Goal: Task Accomplishment & Management: Manage account settings

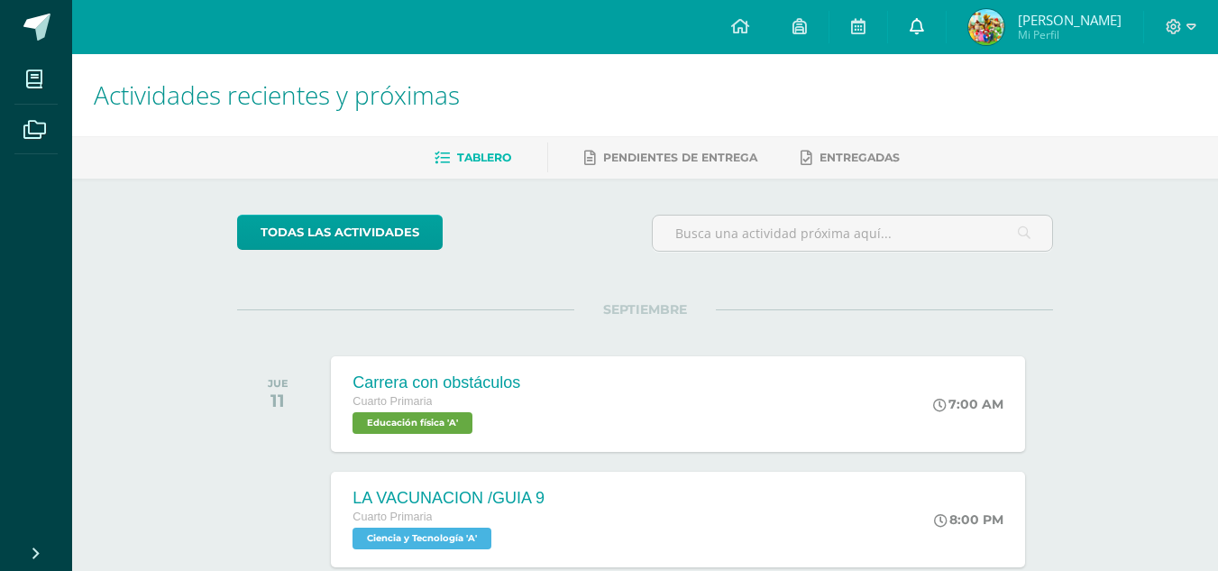
click at [915, 41] on link at bounding box center [917, 27] width 58 height 54
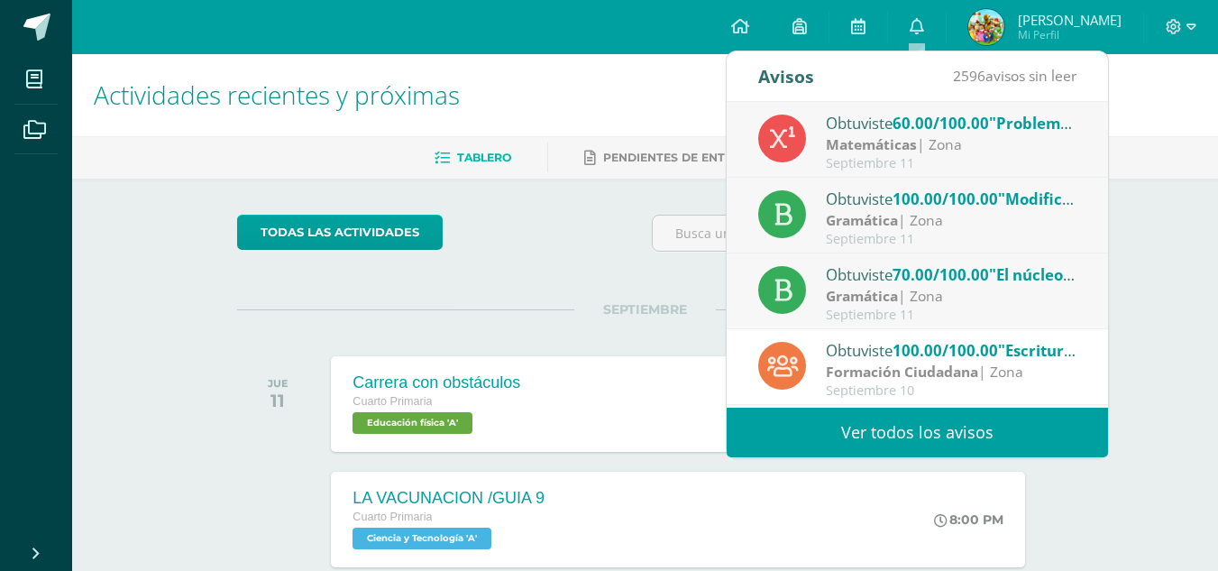
click at [873, 130] on div "Obtuviste 60.00/100.00 "Problemas de proporcionalidad" en Matemáticas" at bounding box center [951, 122] width 251 height 23
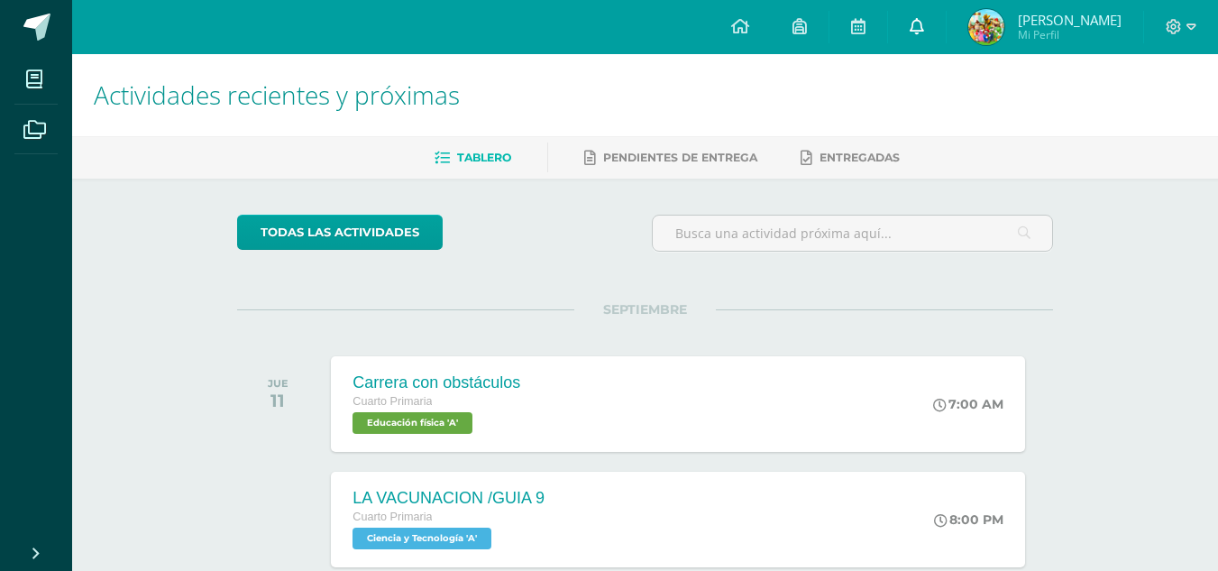
click at [917, 36] on span at bounding box center [917, 27] width 14 height 20
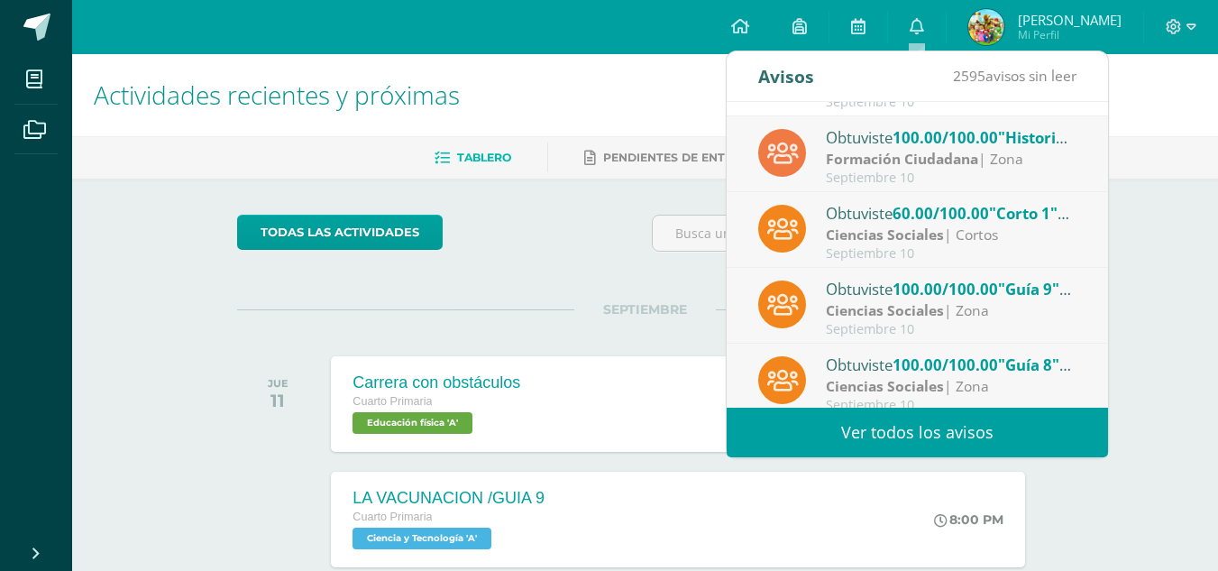
scroll to position [300, 0]
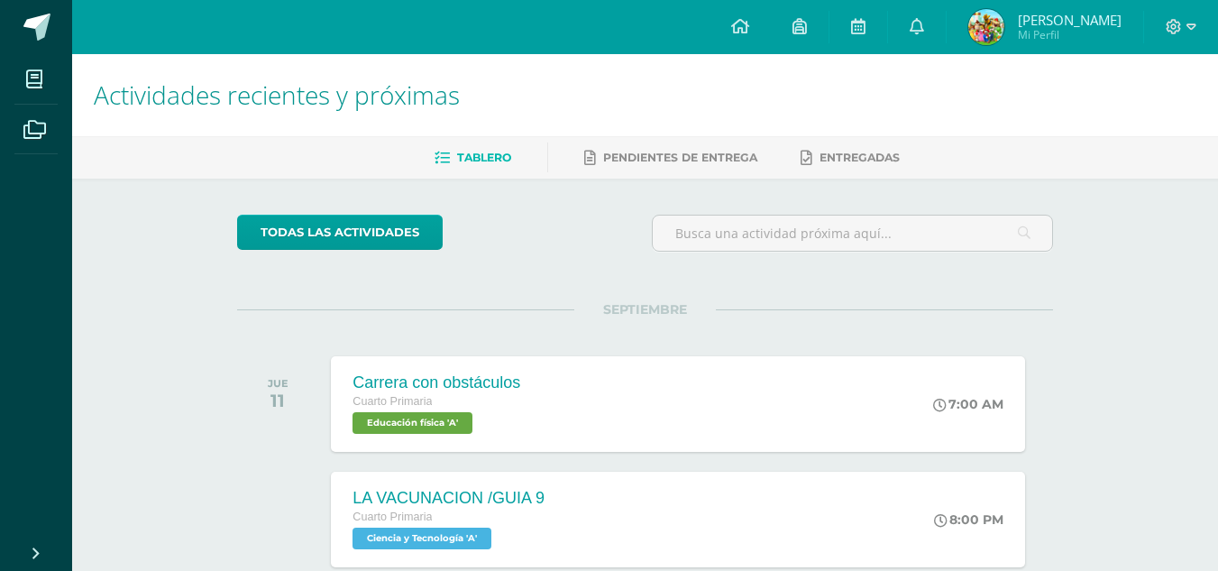
click at [564, 256] on div "todas las Actividades" at bounding box center [403, 240] width 346 height 51
click at [445, 424] on span "Educación física 'A'" at bounding box center [410, 423] width 121 height 22
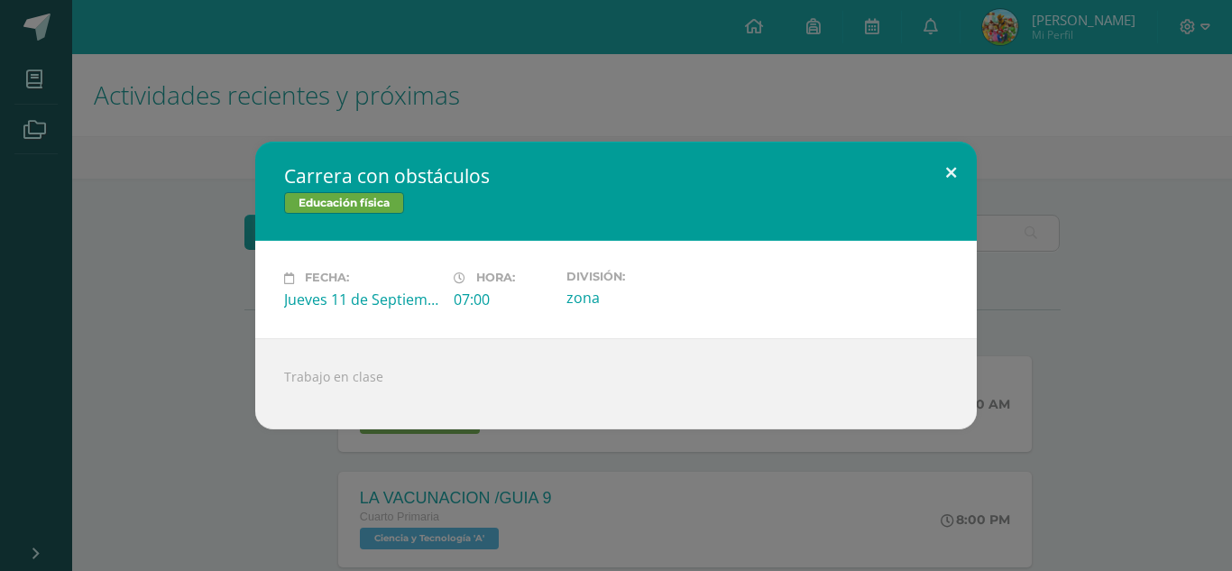
click at [946, 179] on button at bounding box center [950, 172] width 51 height 61
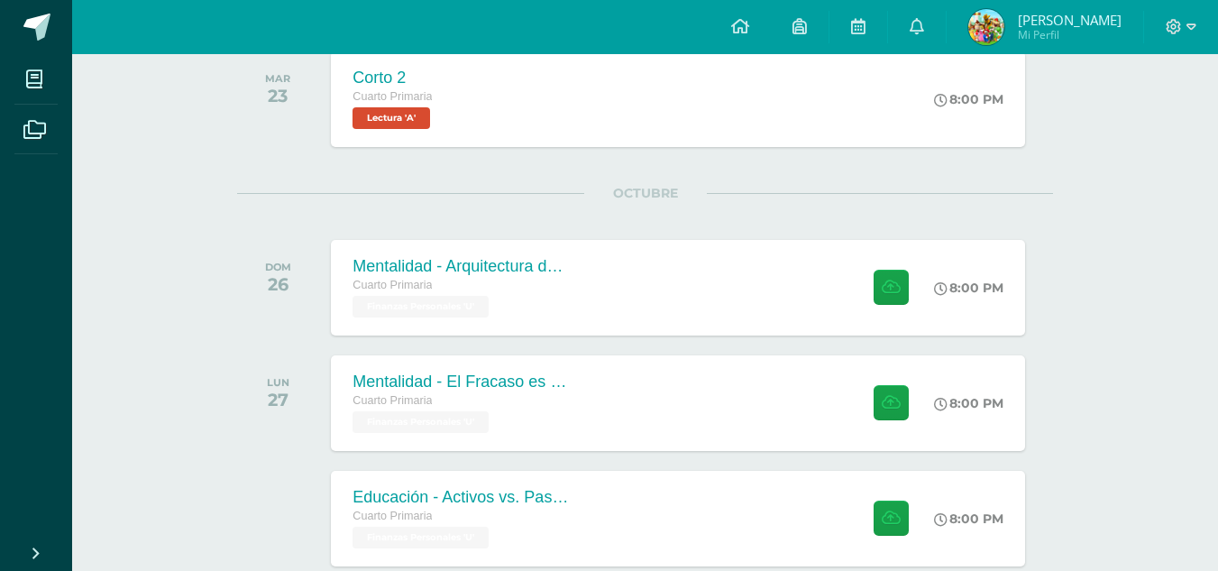
scroll to position [648, 0]
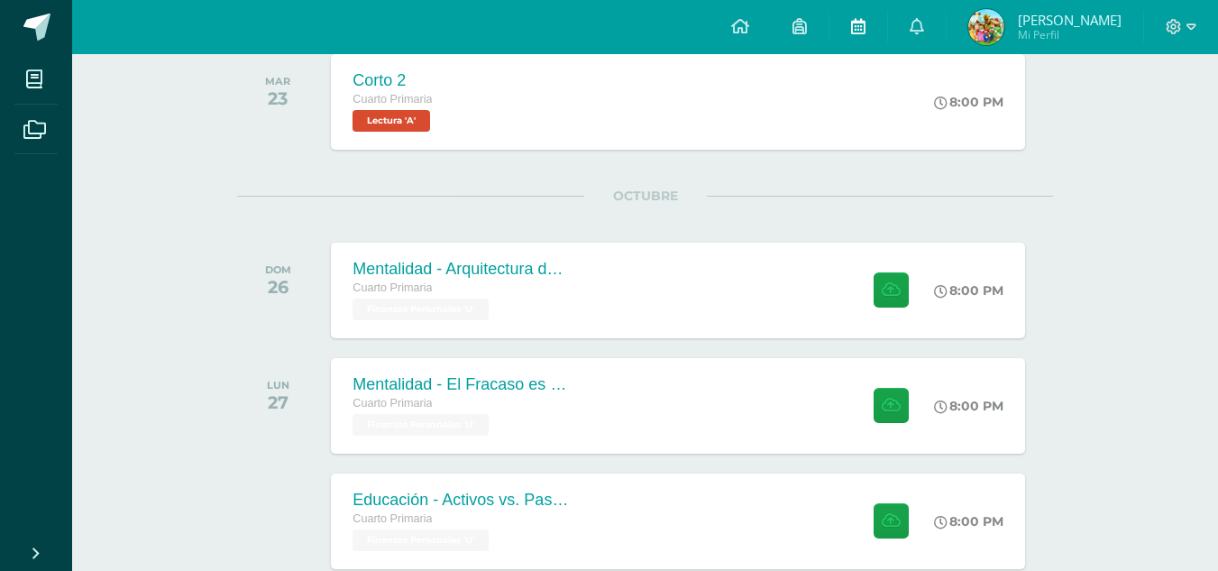
click at [854, 27] on icon at bounding box center [858, 26] width 14 height 16
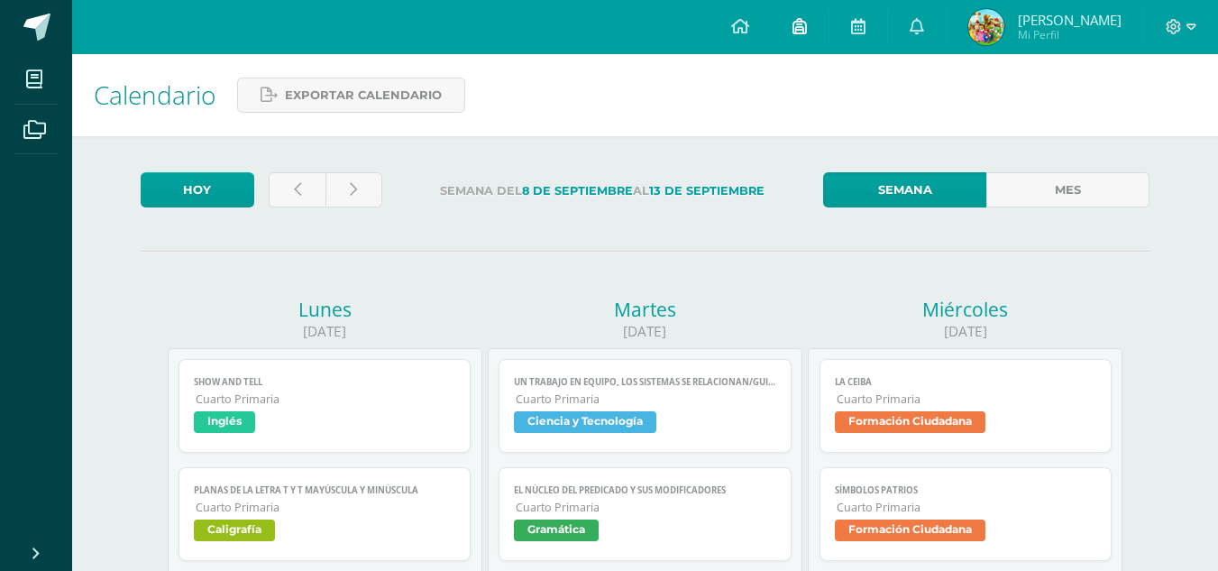
click at [792, 31] on link at bounding box center [800, 27] width 58 height 54
click at [738, 33] on icon at bounding box center [740, 26] width 18 height 16
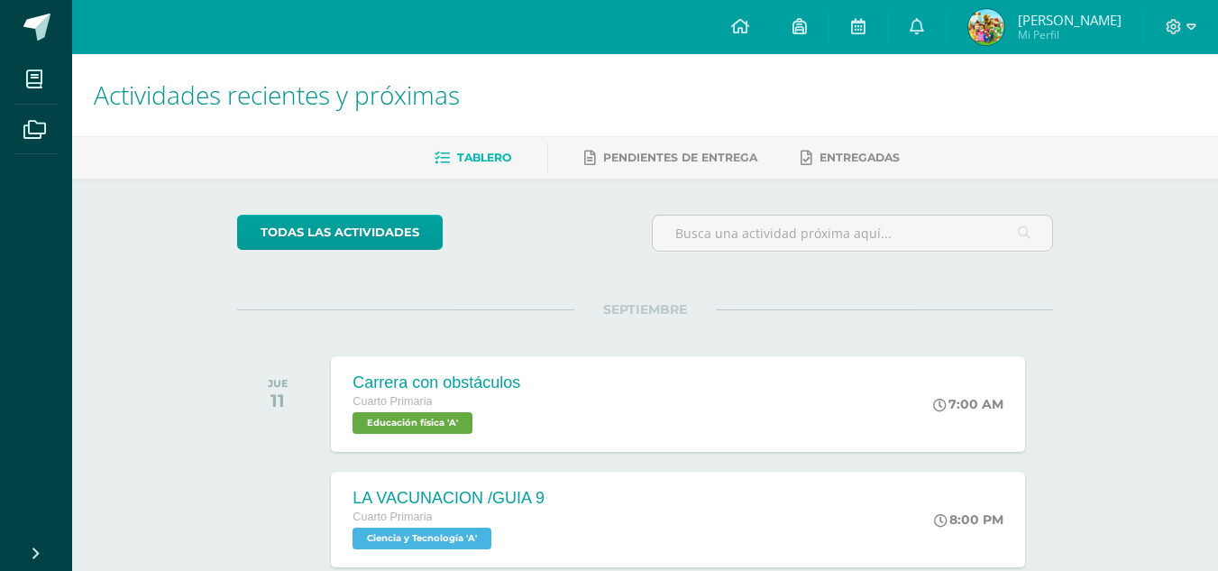
click at [1023, 23] on span "[PERSON_NAME]" at bounding box center [1070, 20] width 104 height 18
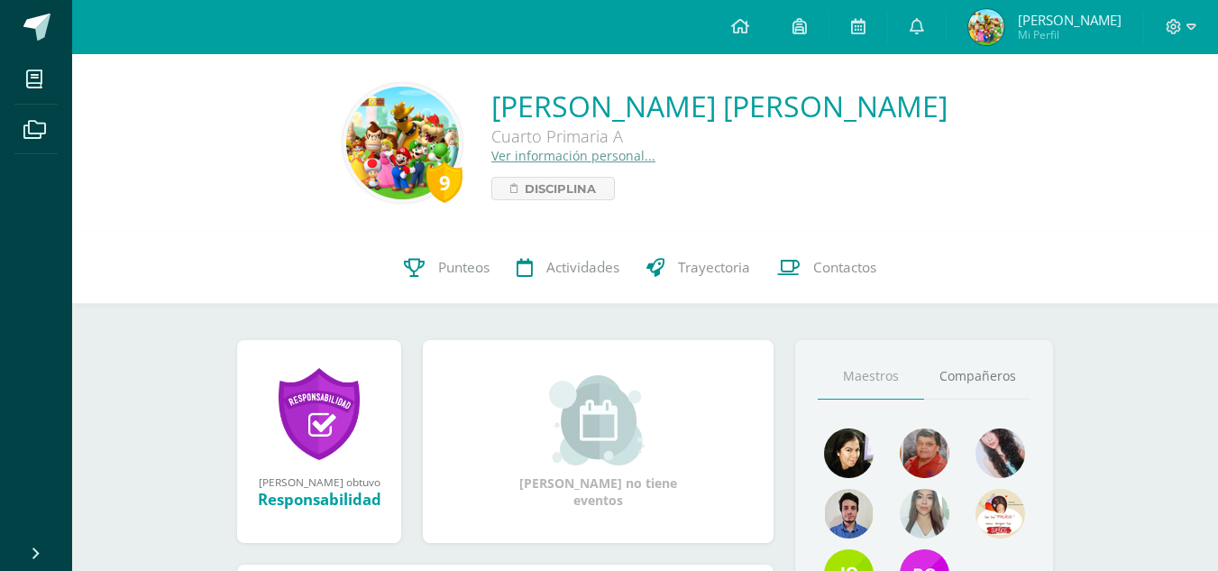
click at [348, 399] on link at bounding box center [319, 414] width 81 height 94
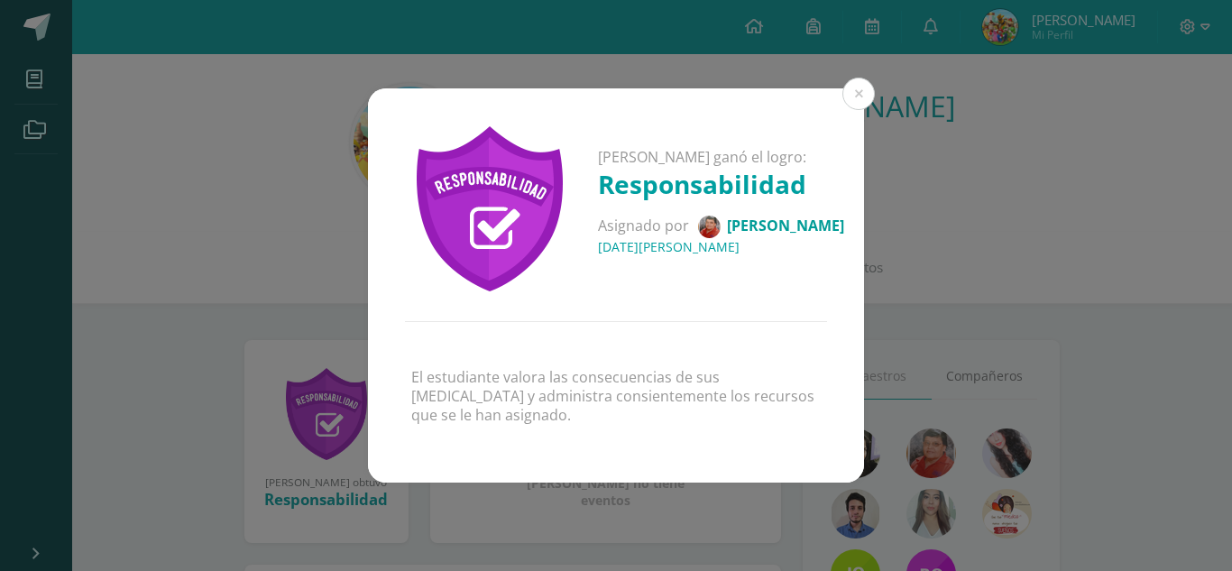
click at [301, 256] on div "Ian José Geovani ganó el logro: Responsabilidad Asignado por Aura Cáceres 29 de…" at bounding box center [615, 285] width 1217 height 394
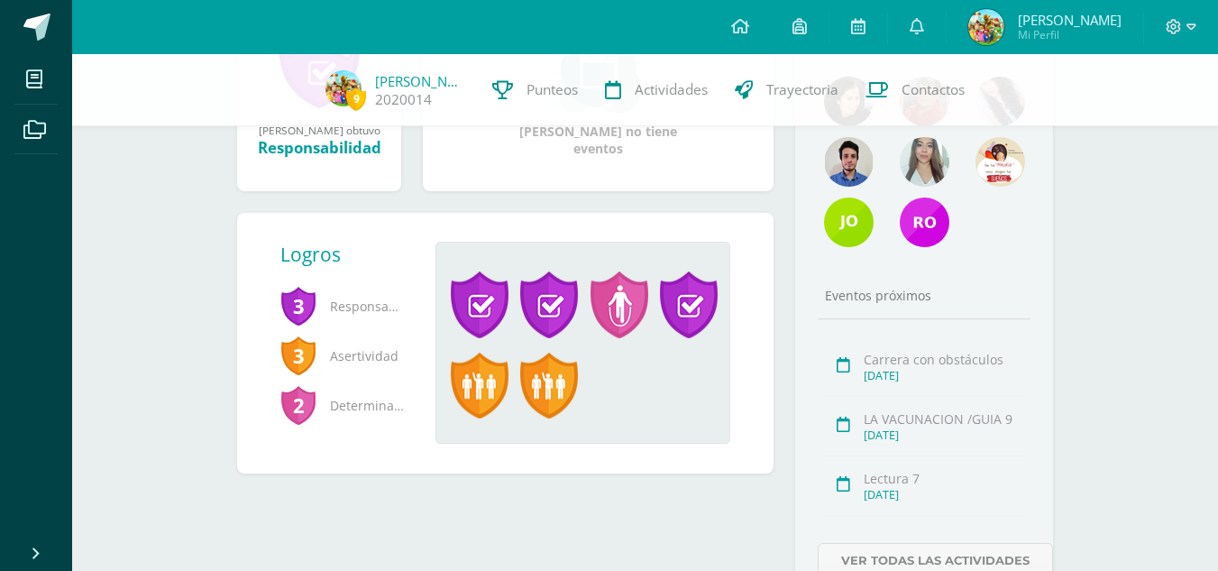
scroll to position [344, 0]
click at [479, 398] on span at bounding box center [480, 386] width 58 height 67
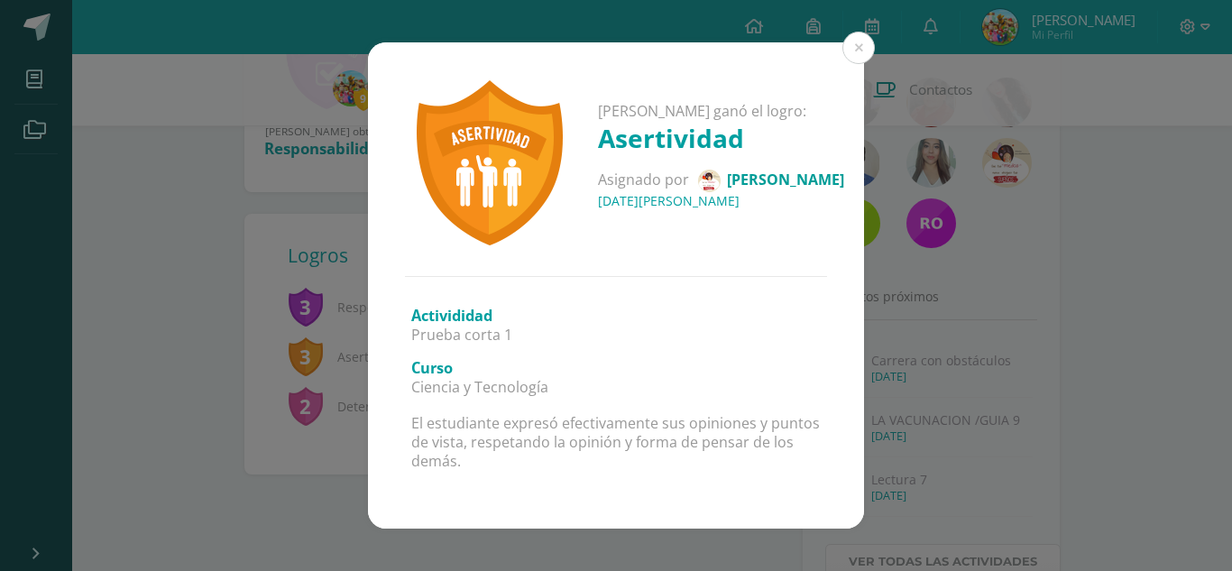
click at [200, 280] on div "Ian José Geovani ganó el logro: Asertividad Asignado por Ericka Palma 20 de Abr…" at bounding box center [615, 284] width 1217 height 485
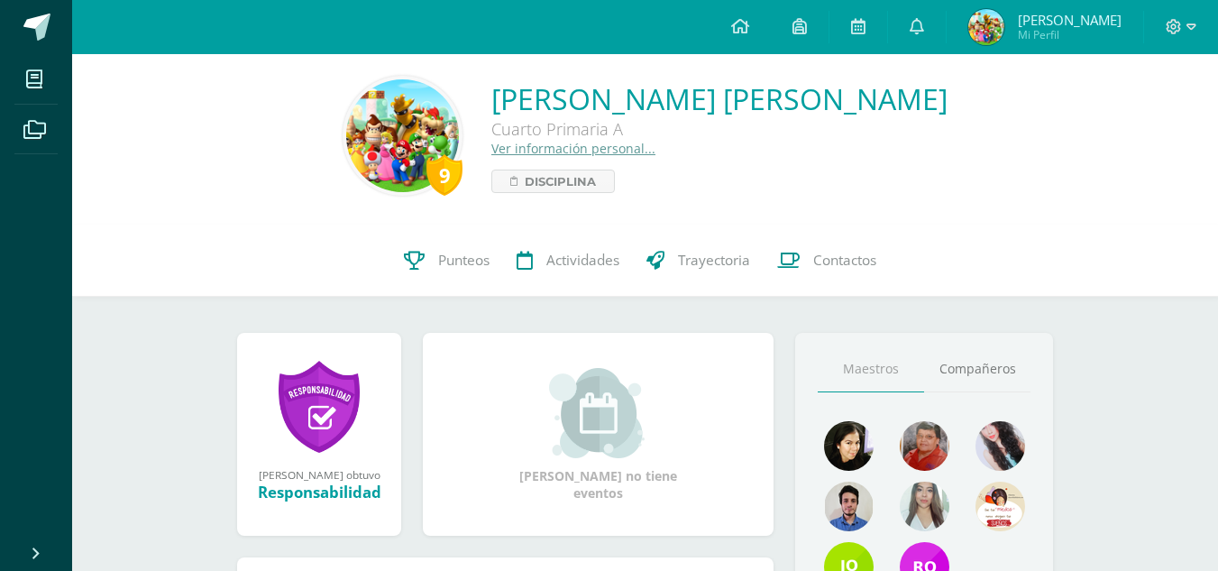
scroll to position [0, 0]
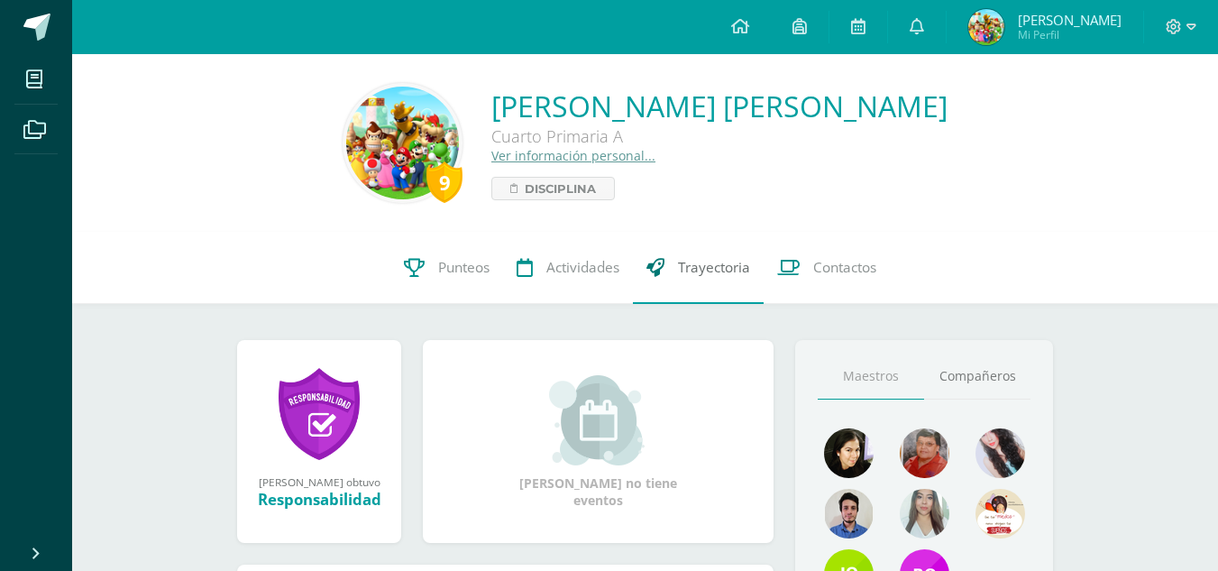
click at [711, 267] on span "Trayectoria" at bounding box center [714, 267] width 72 height 19
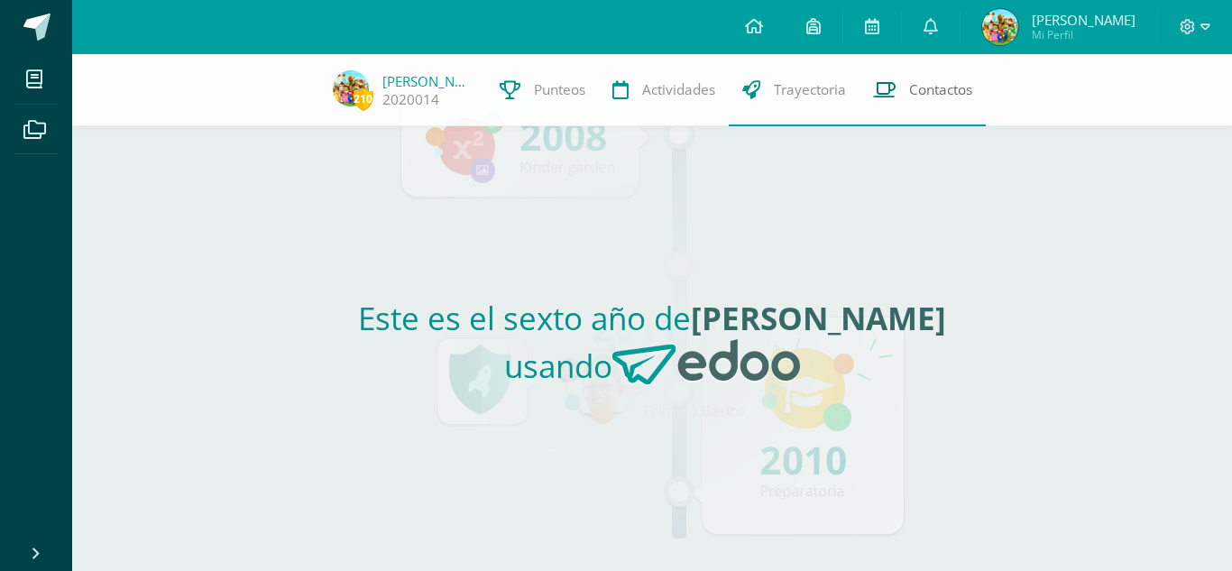
click at [909, 90] on span "Contactos" at bounding box center [940, 89] width 63 height 19
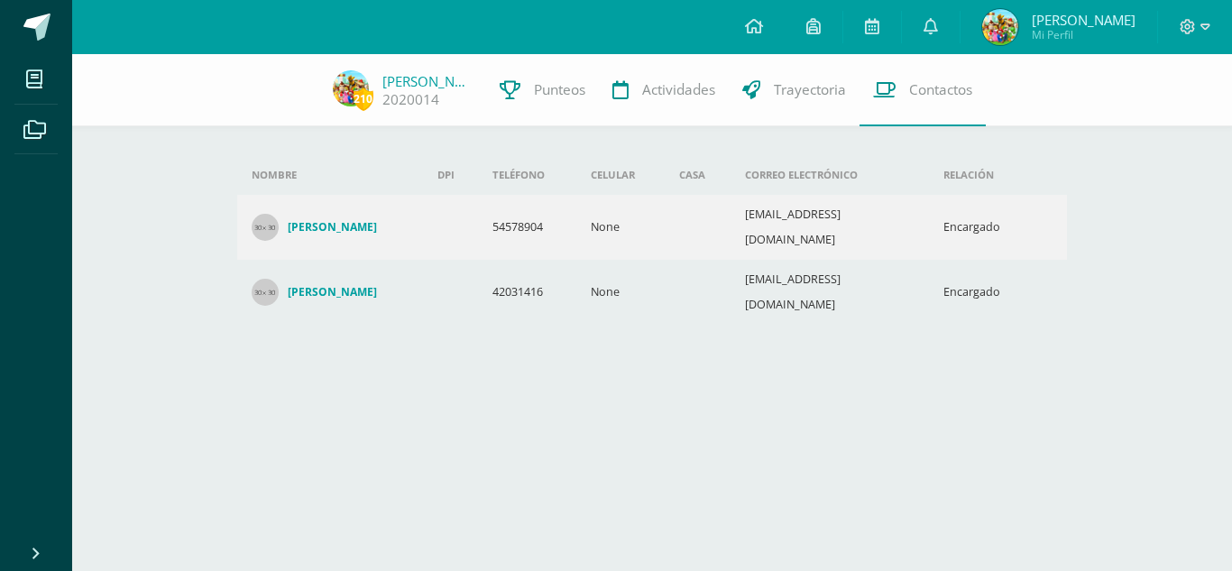
click at [527, 260] on td "42031416" at bounding box center [527, 292] width 98 height 65
click at [334, 285] on h4 "[PERSON_NAME]" at bounding box center [332, 292] width 89 height 14
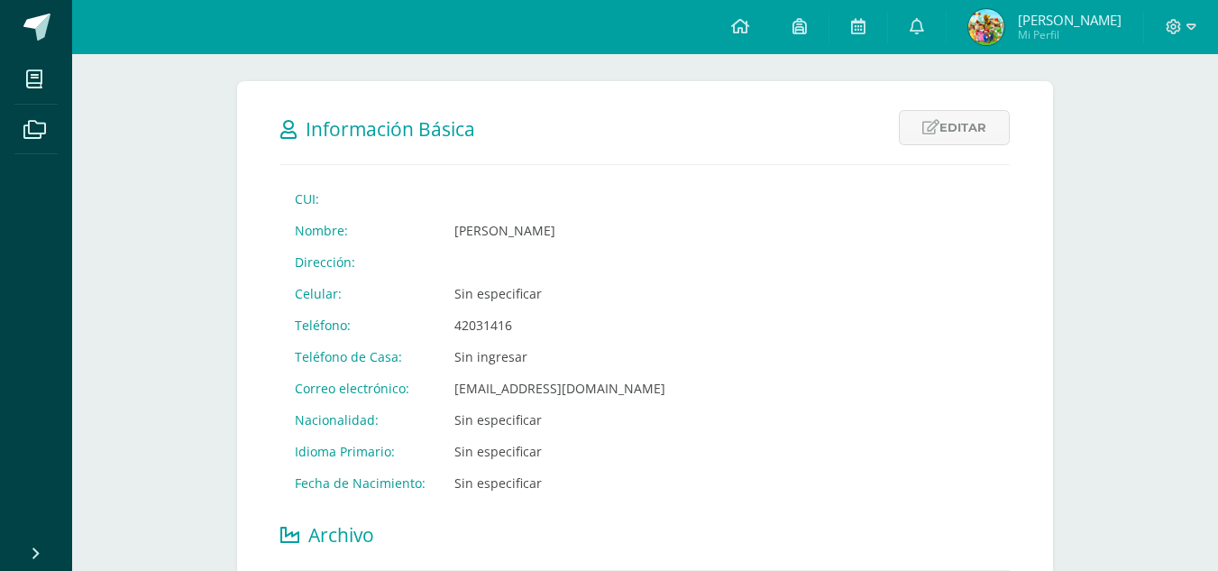
scroll to position [243, 0]
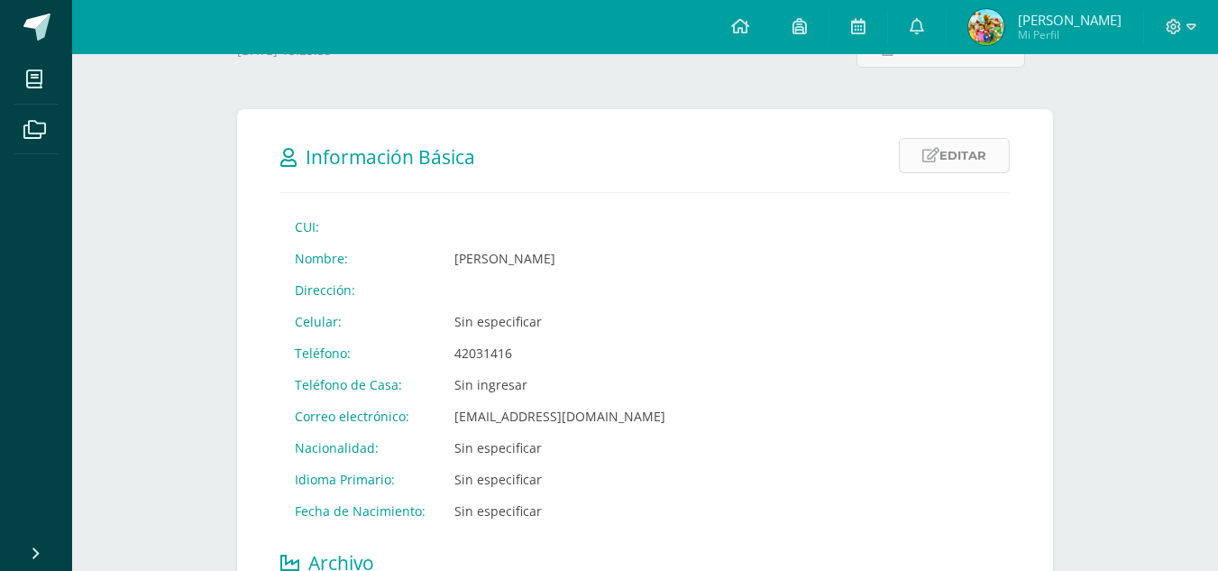
click at [941, 166] on link "Editar" at bounding box center [954, 155] width 111 height 35
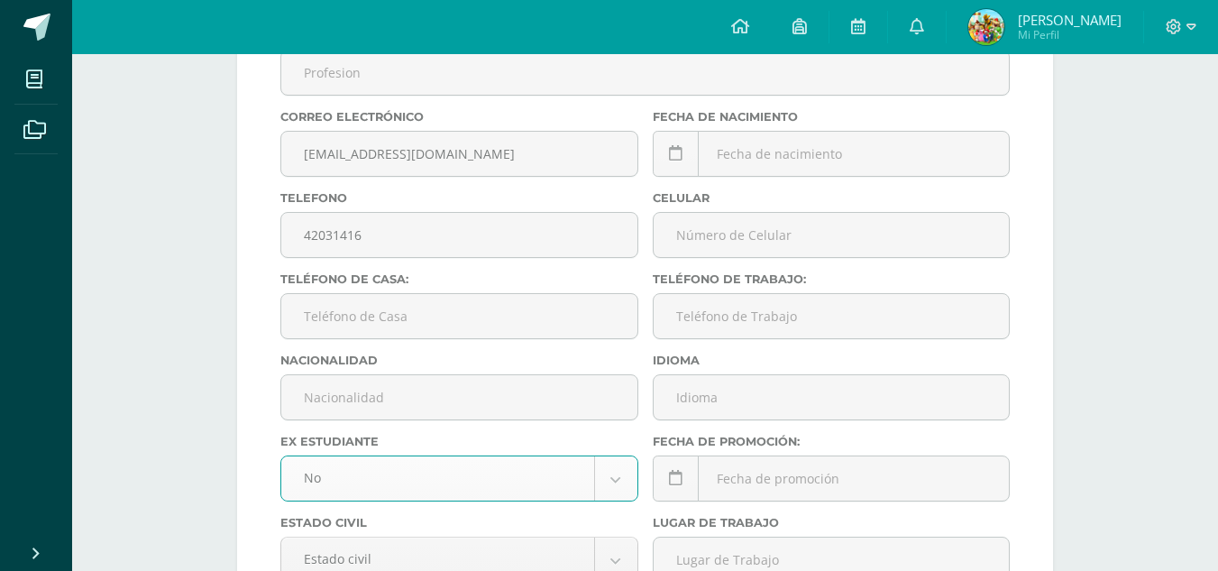
scroll to position [762, 0]
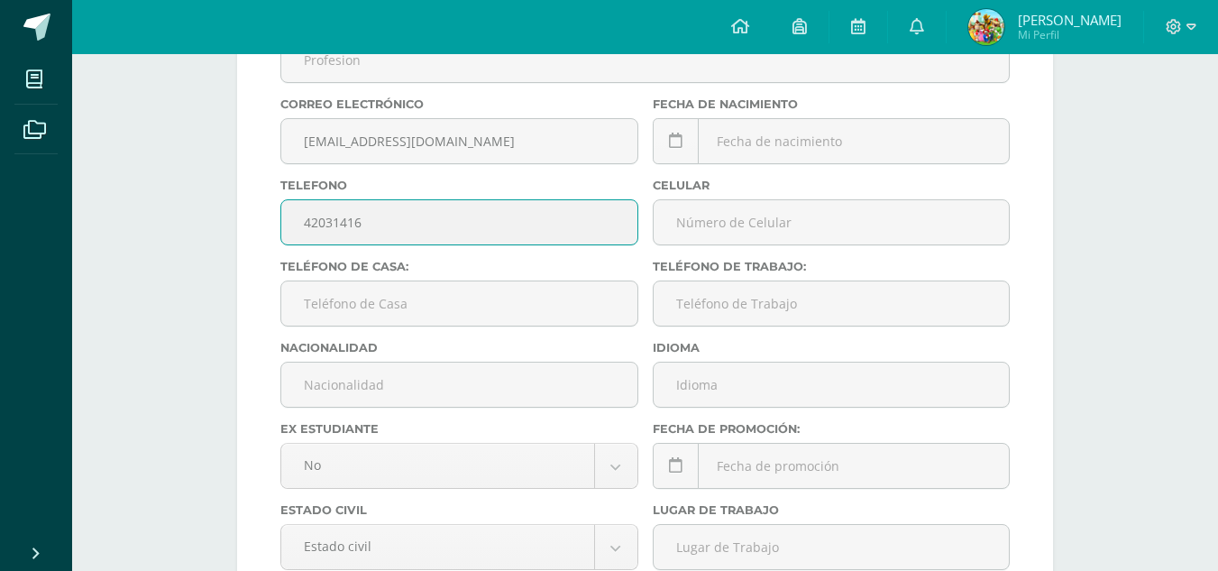
click at [364, 223] on input "42031416" at bounding box center [459, 222] width 356 height 44
type input "4"
type input "51281580"
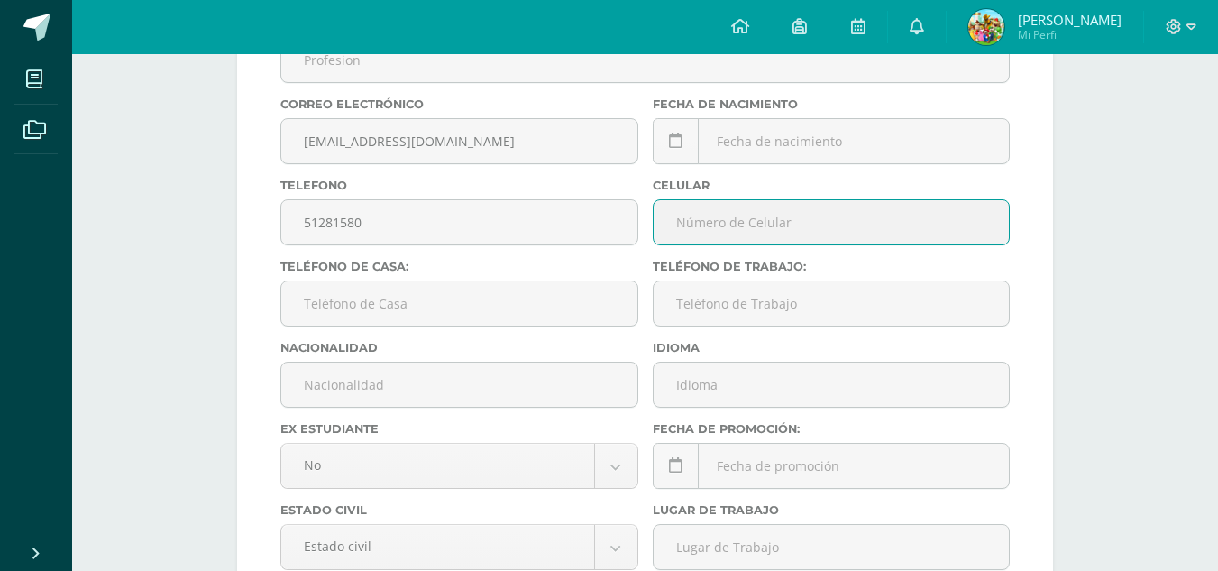
click at [682, 225] on input "text" at bounding box center [832, 222] width 356 height 44
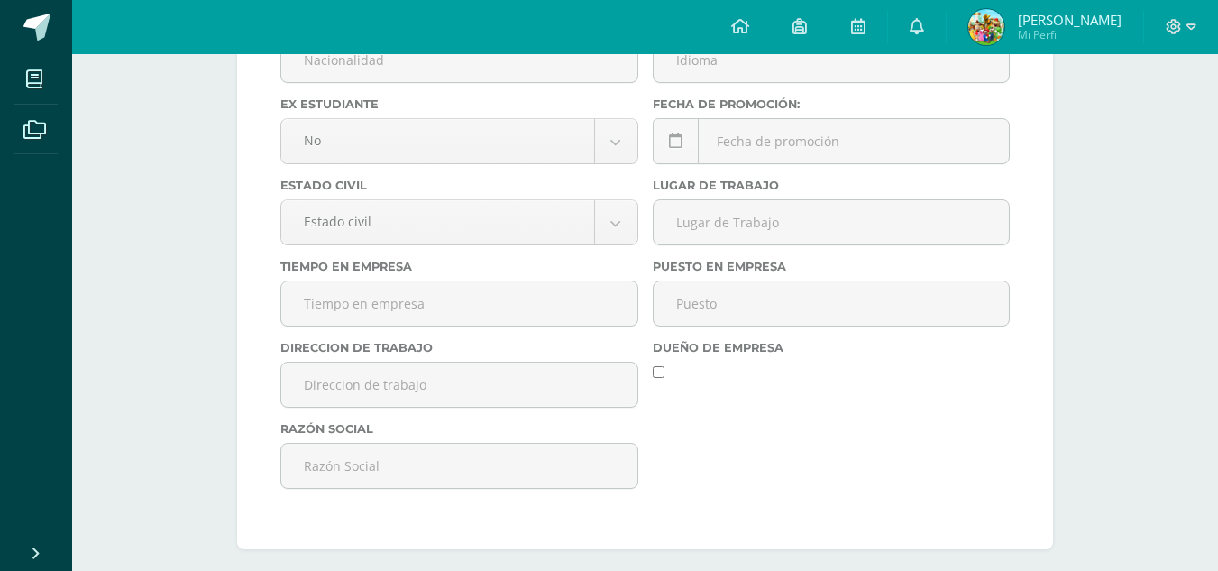
scroll to position [1090, 0]
type input "51281580"
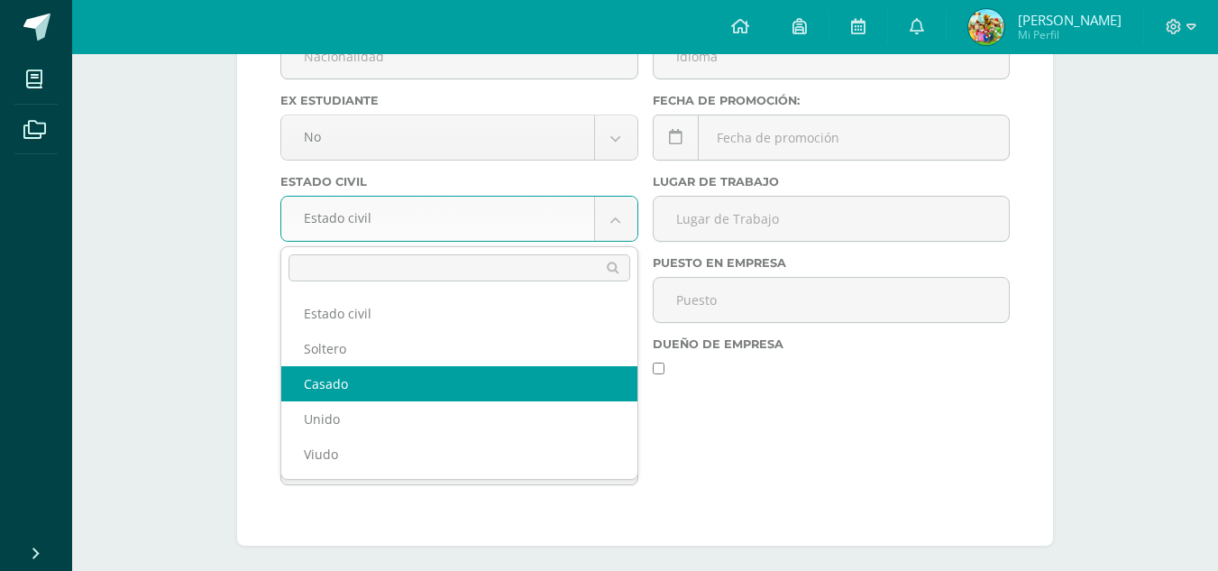
select select "married"
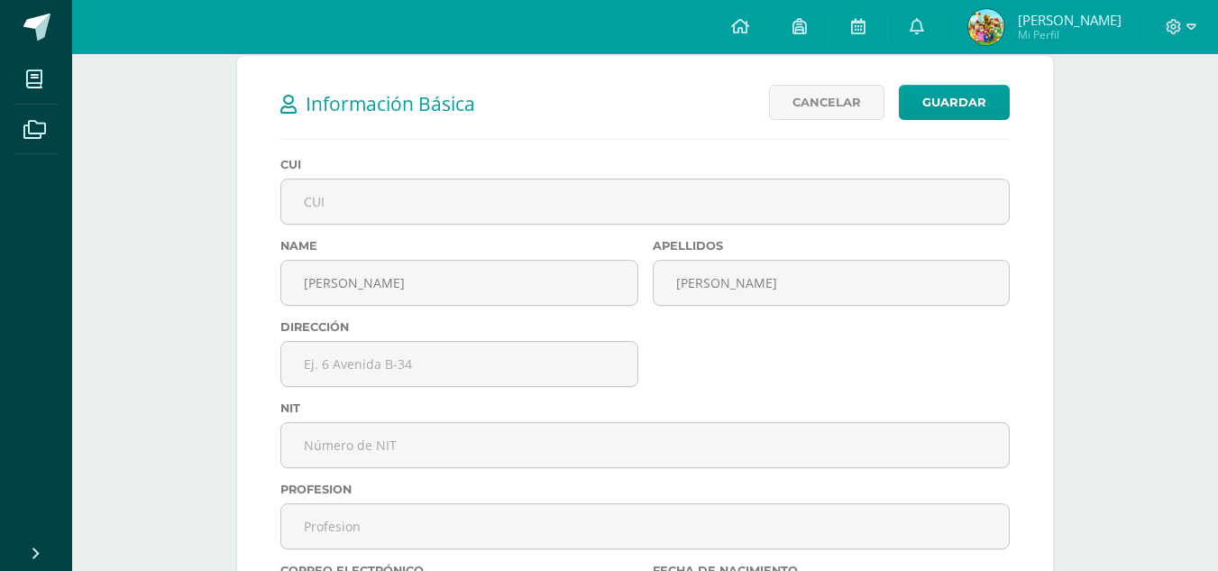
scroll to position [290, 0]
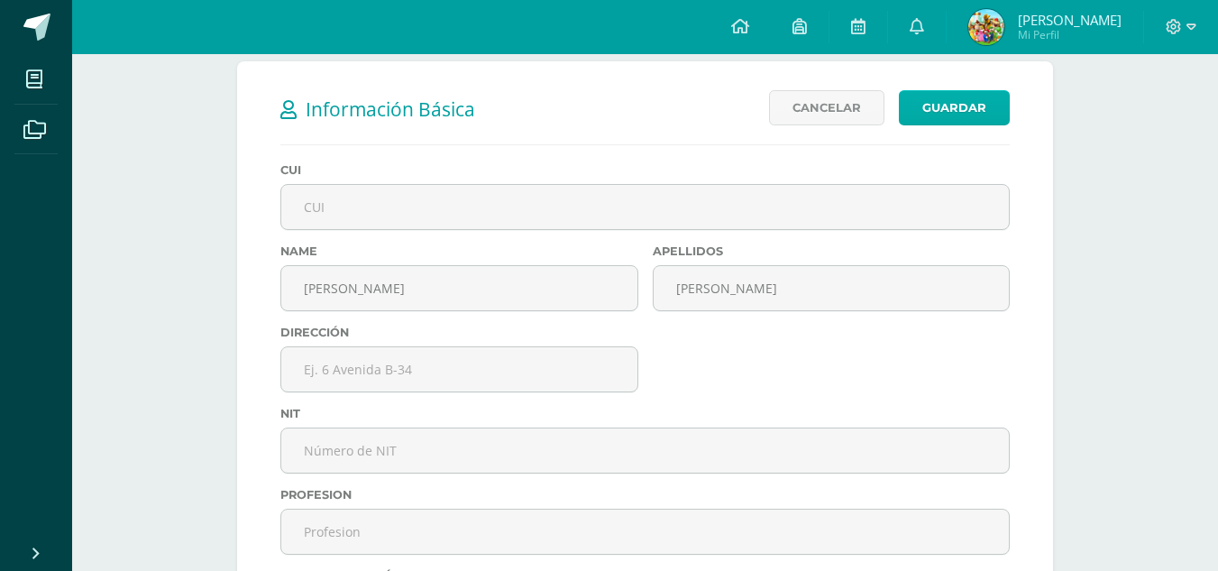
click at [949, 109] on link "Guardar" at bounding box center [954, 107] width 111 height 35
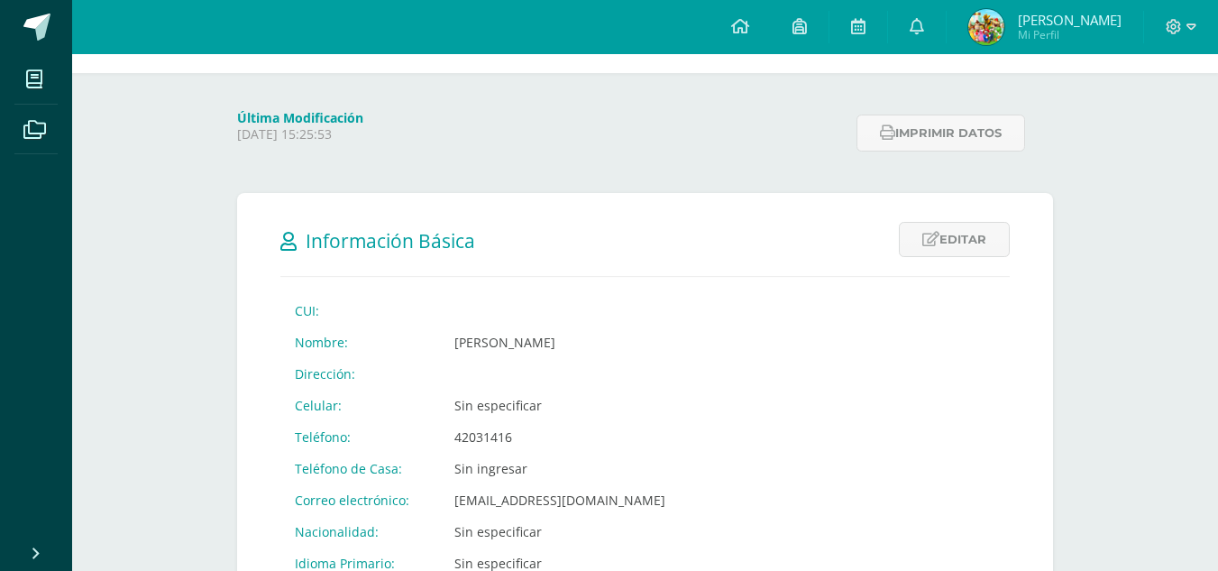
scroll to position [156, 0]
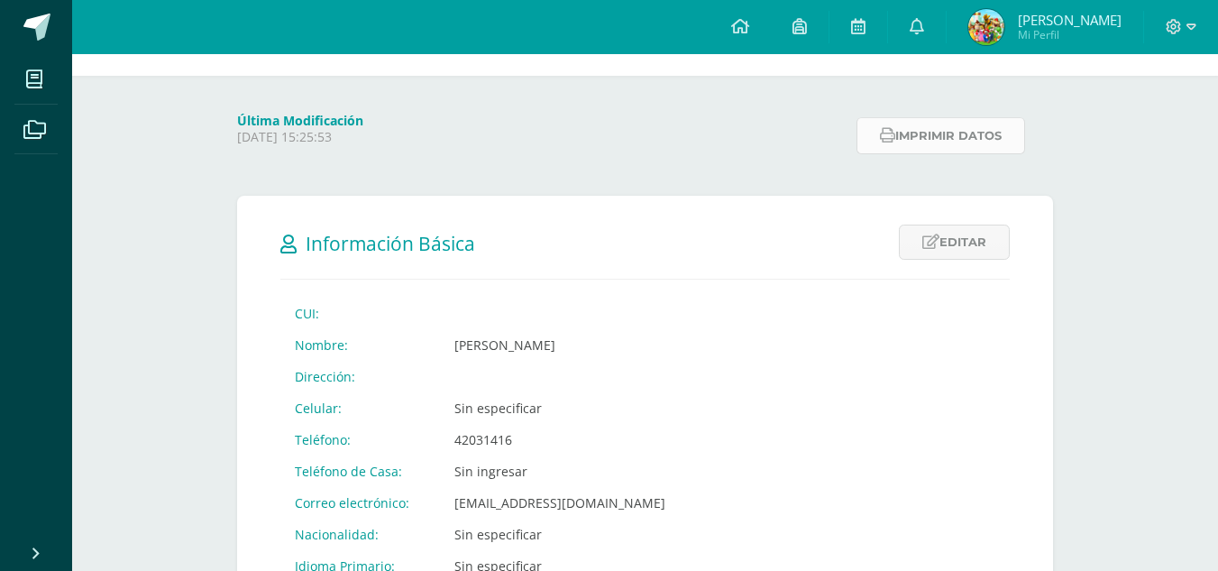
click at [982, 139] on button "Imprimir datos" at bounding box center [941, 135] width 169 height 37
click at [949, 238] on link "Editar" at bounding box center [954, 242] width 111 height 35
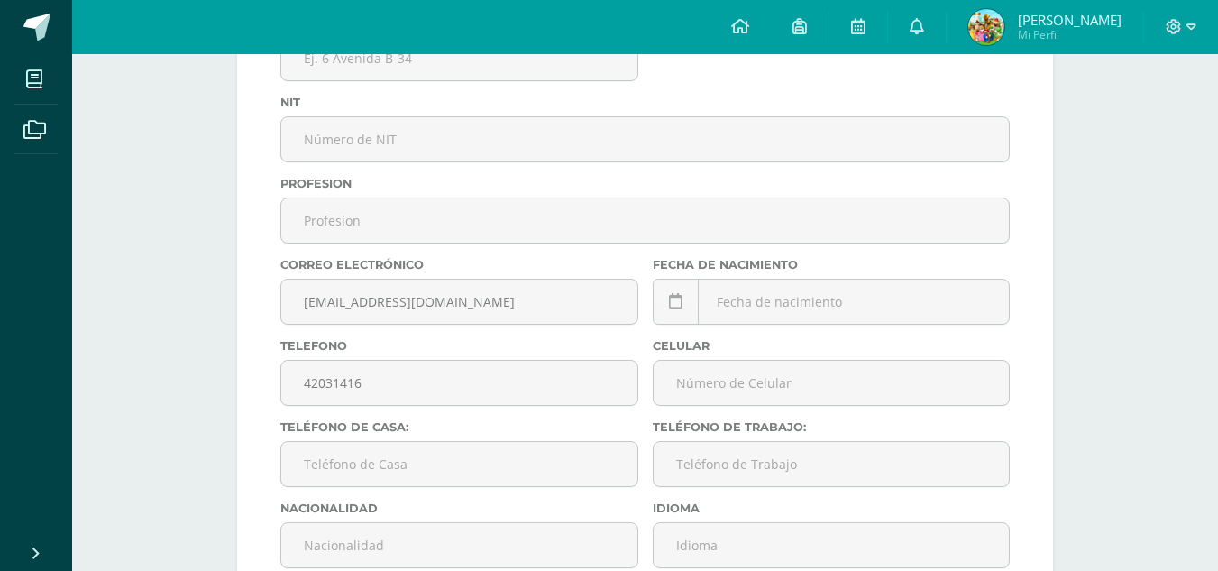
scroll to position [622, 0]
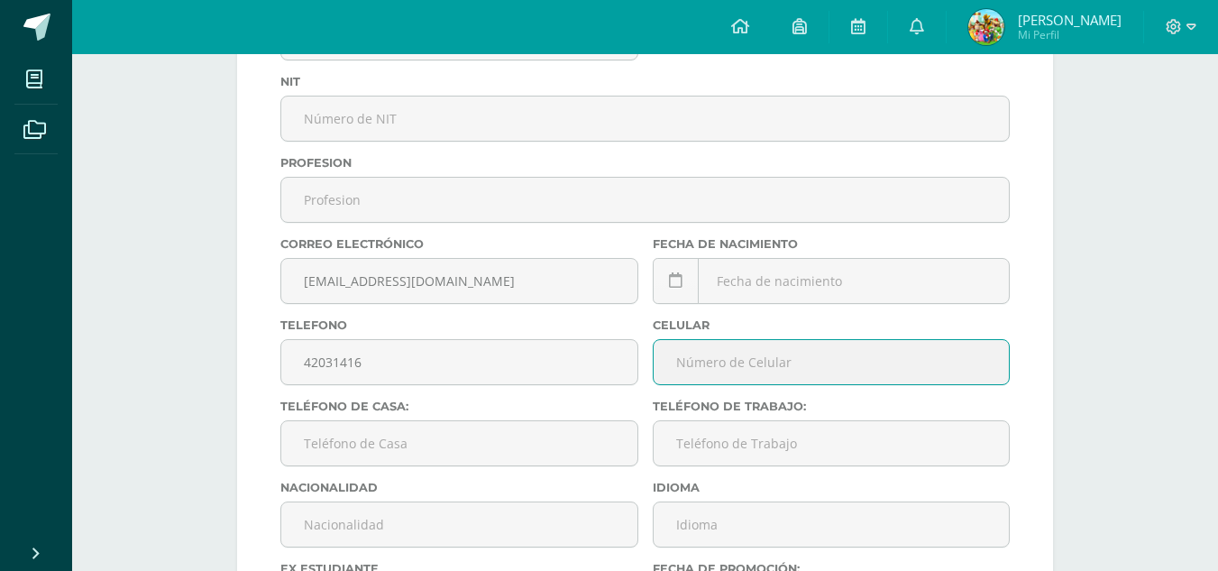
click at [673, 366] on input "text" at bounding box center [832, 362] width 356 height 44
type input "51281580"
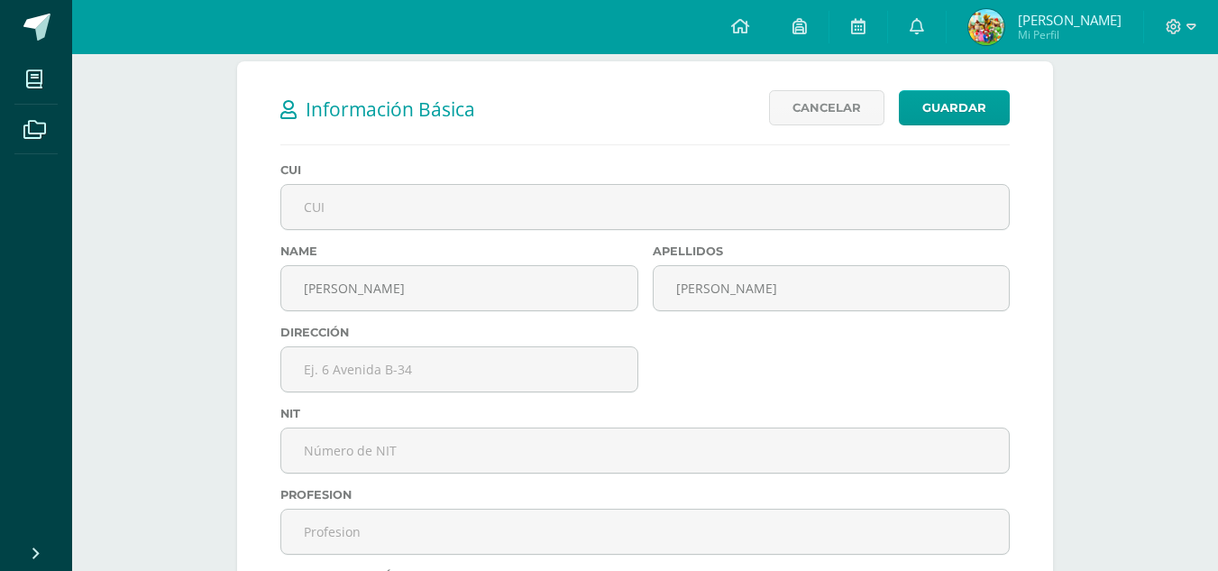
scroll to position [280, 0]
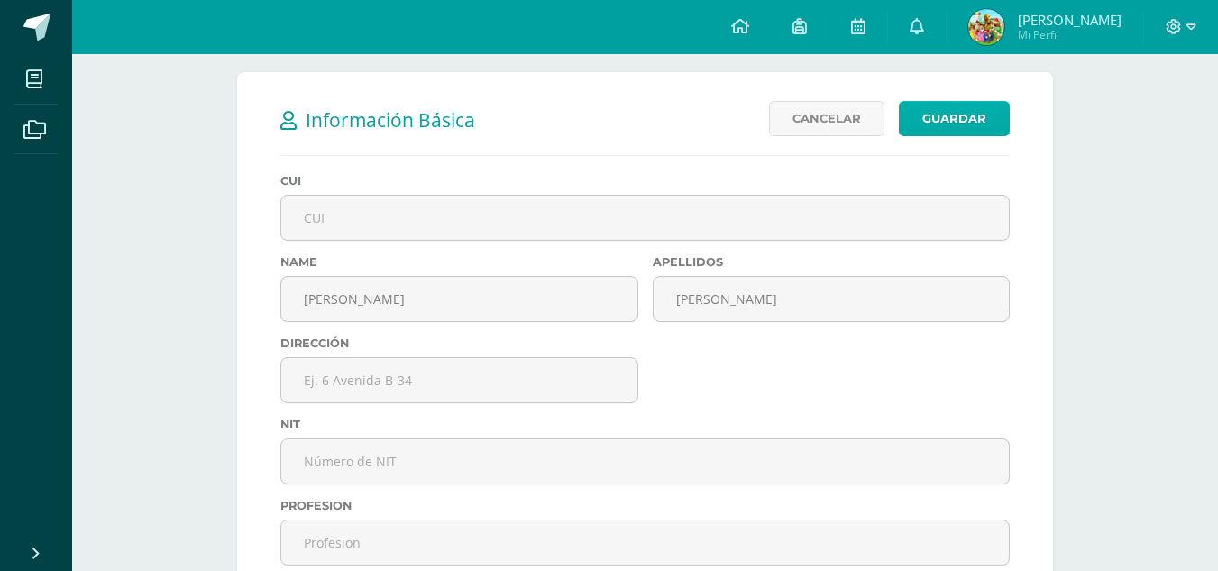
click at [977, 117] on link "Guardar" at bounding box center [954, 118] width 111 height 35
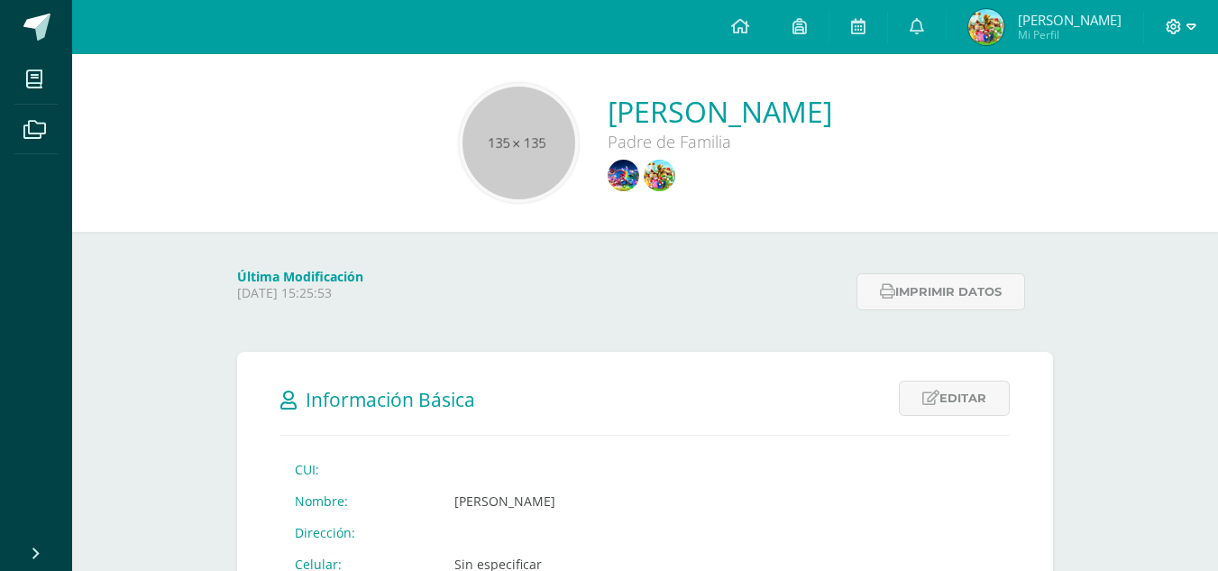
click at [1187, 32] on icon at bounding box center [1192, 27] width 10 height 16
click at [972, 105] on div "[PERSON_NAME] Padre de Familia" at bounding box center [645, 143] width 1117 height 120
click at [1022, 33] on span "Mi Perfil" at bounding box center [1070, 34] width 104 height 15
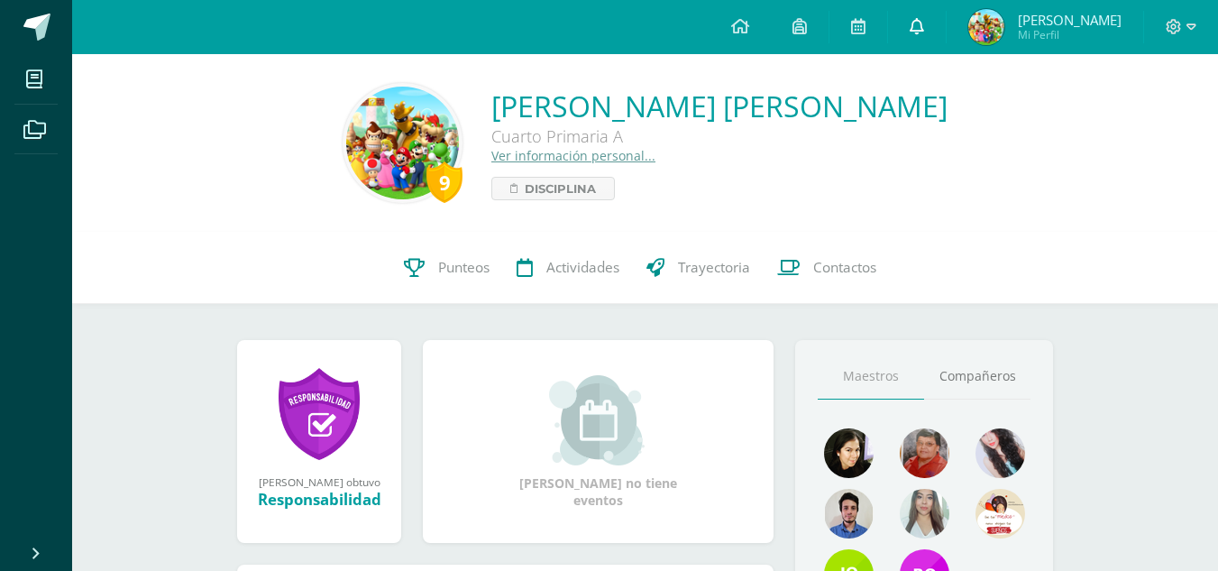
click at [914, 28] on icon at bounding box center [917, 26] width 14 height 16
click at [853, 24] on icon at bounding box center [858, 26] width 14 height 16
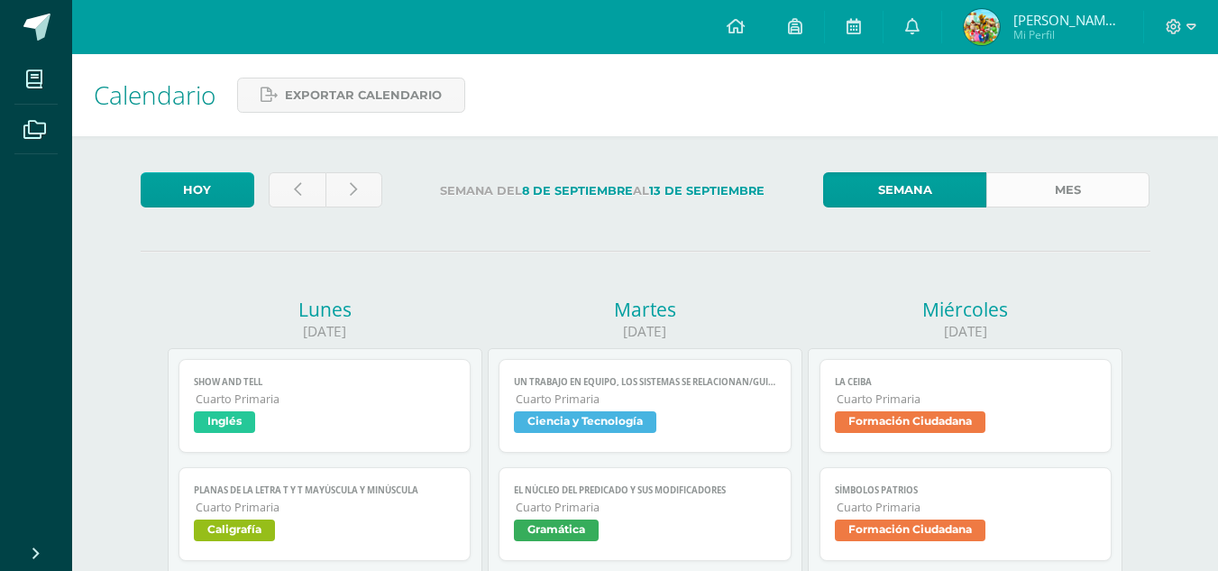
click at [1013, 184] on link "Mes" at bounding box center [1067, 189] width 163 height 35
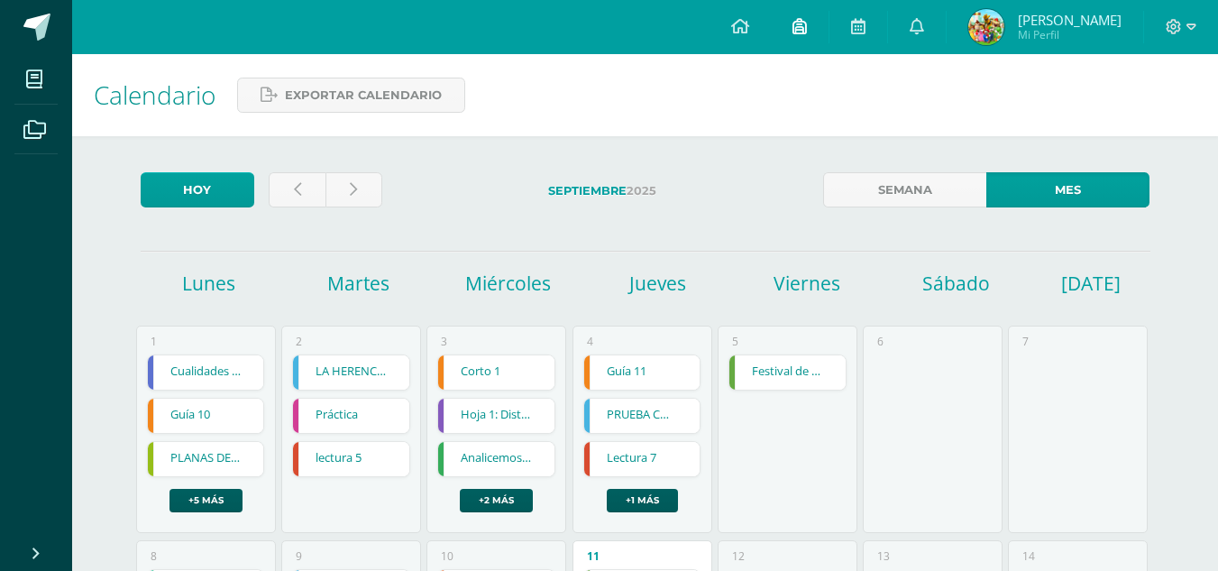
click at [801, 25] on icon at bounding box center [800, 26] width 14 height 16
click at [738, 21] on icon at bounding box center [740, 26] width 18 height 16
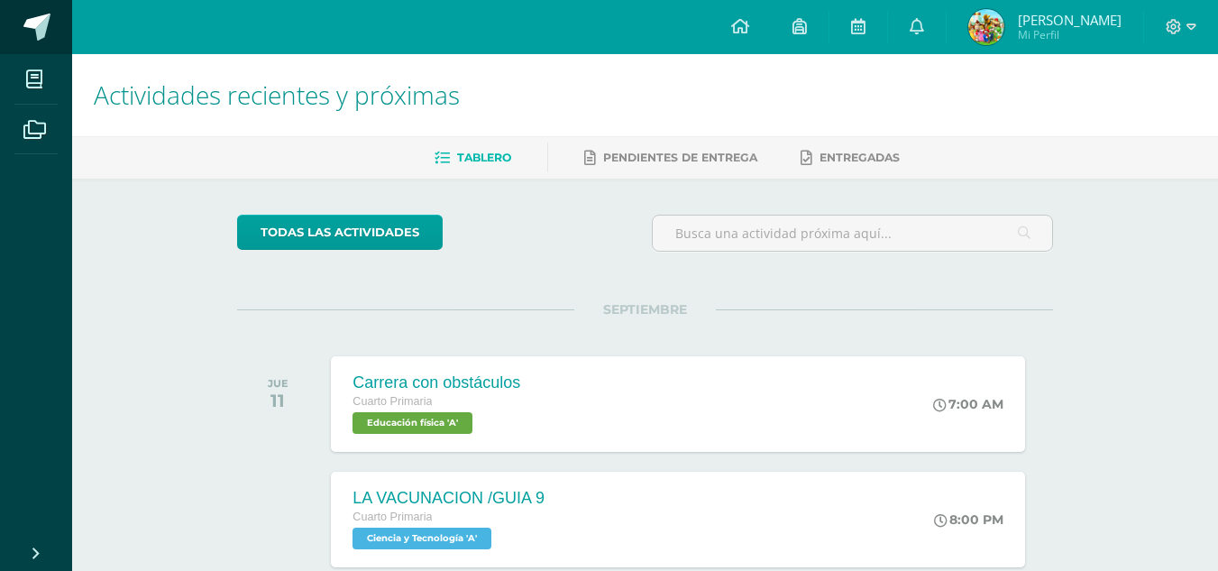
click at [40, 24] on span at bounding box center [36, 27] width 27 height 27
click at [492, 151] on span "Tablero" at bounding box center [484, 158] width 54 height 14
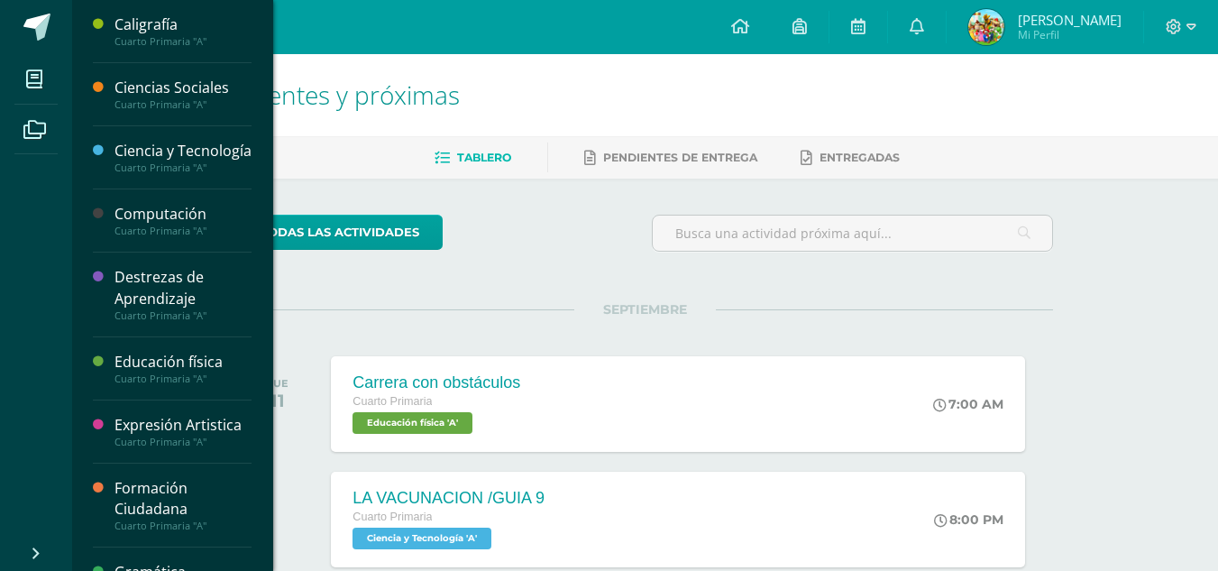
click at [143, 40] on div "Cuarto Primaria "A"" at bounding box center [183, 41] width 137 height 13
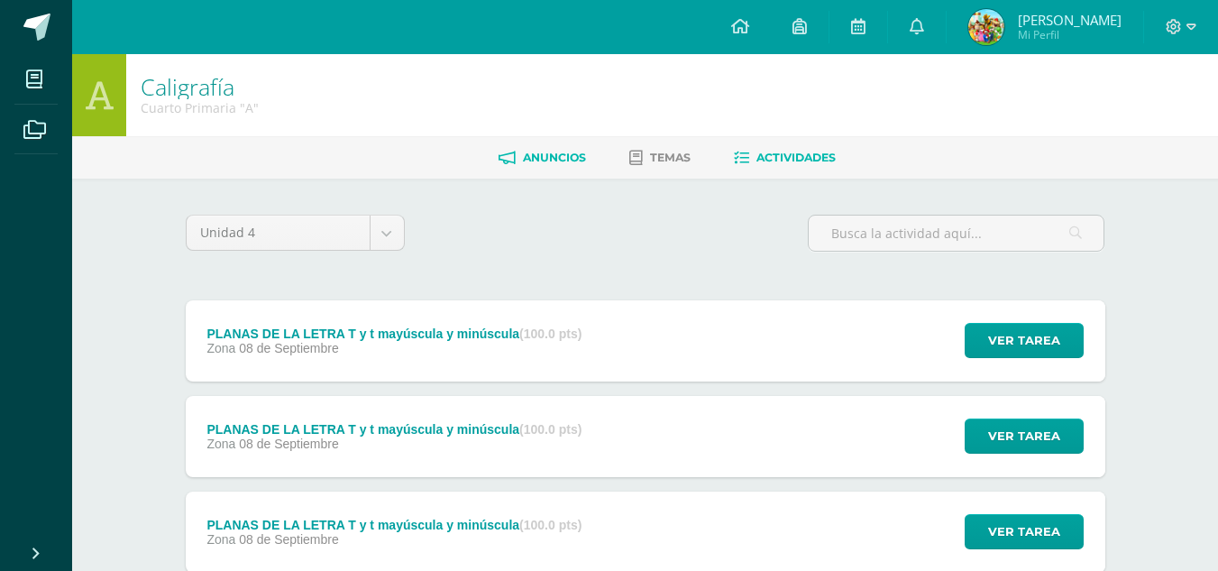
click at [572, 156] on span "Anuncios" at bounding box center [554, 158] width 63 height 14
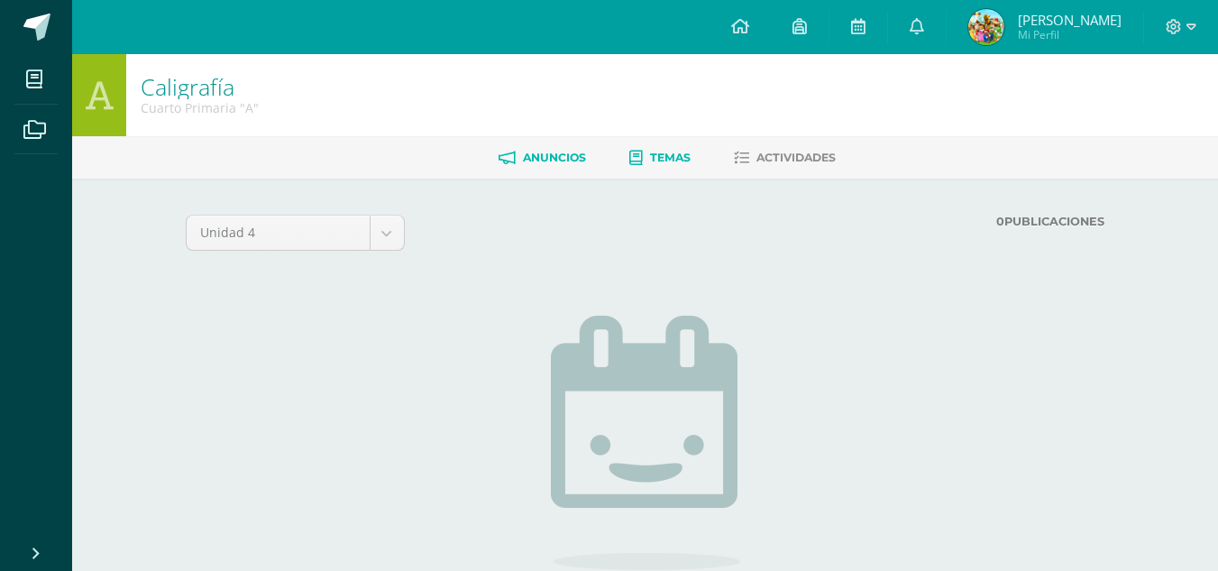
click at [677, 154] on span "Temas" at bounding box center [670, 158] width 41 height 14
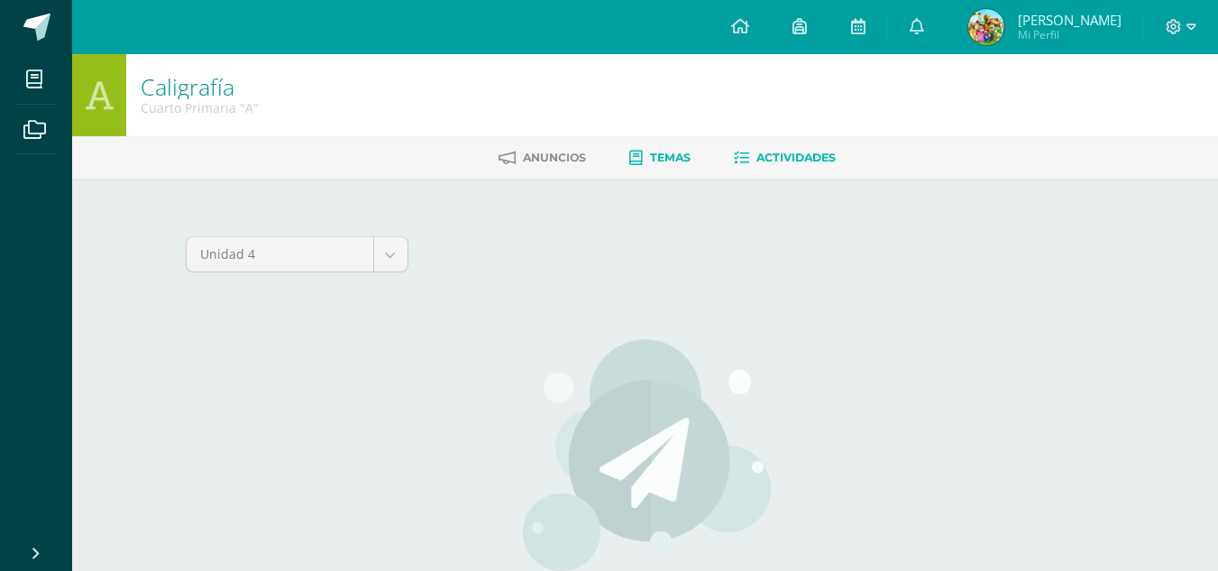
click at [826, 167] on link "Actividades" at bounding box center [785, 157] width 102 height 29
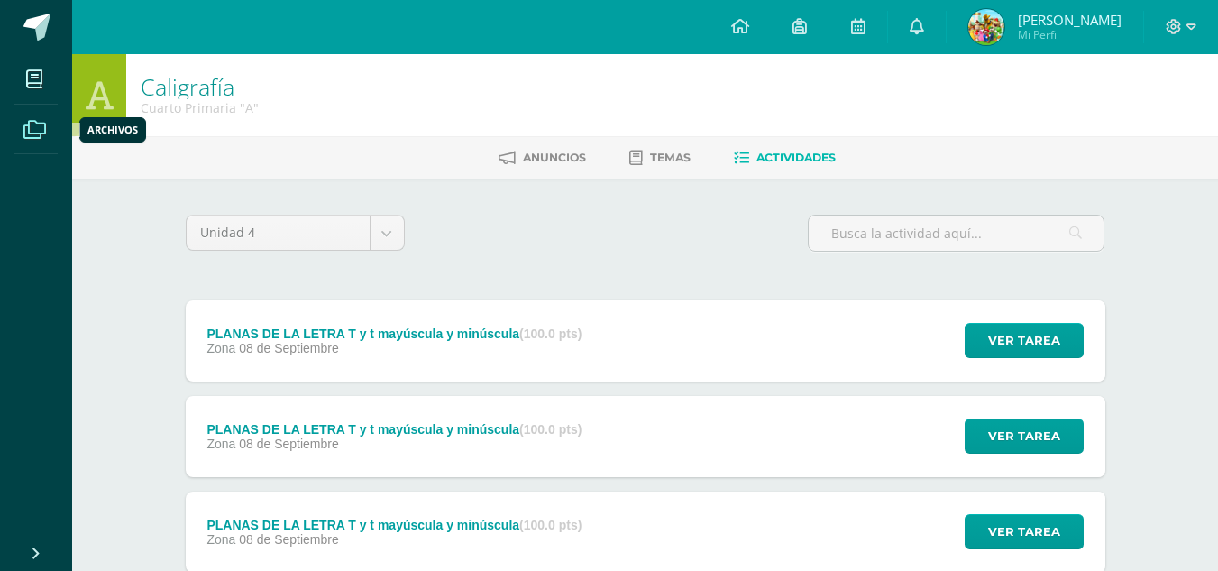
click at [24, 125] on icon at bounding box center [34, 130] width 23 height 18
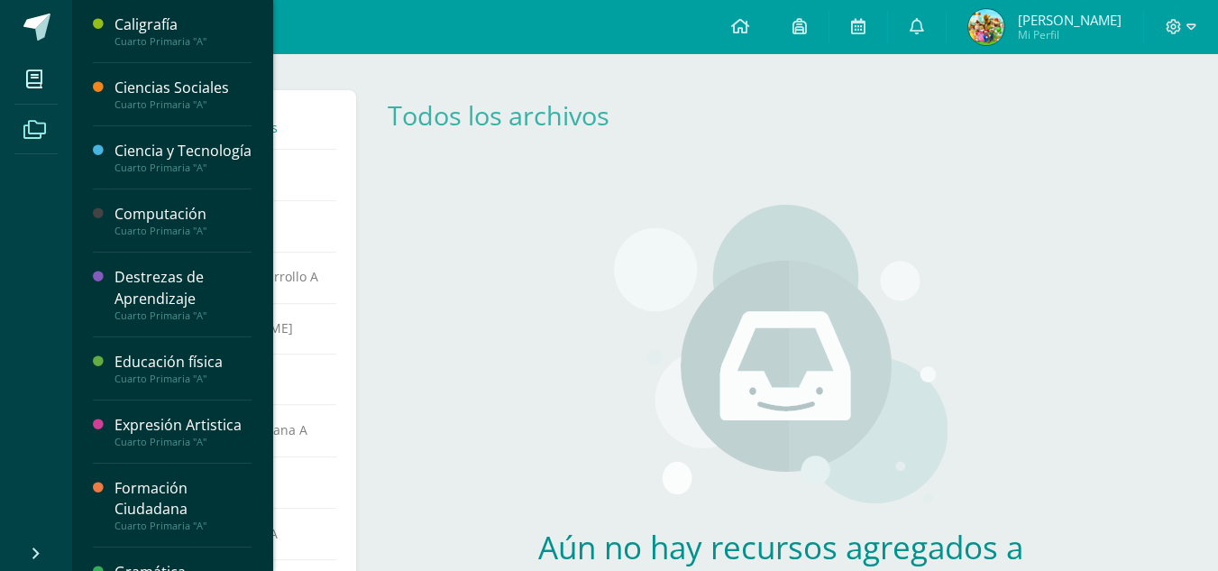
click at [171, 89] on div "Ciencias Sociales" at bounding box center [183, 88] width 137 height 21
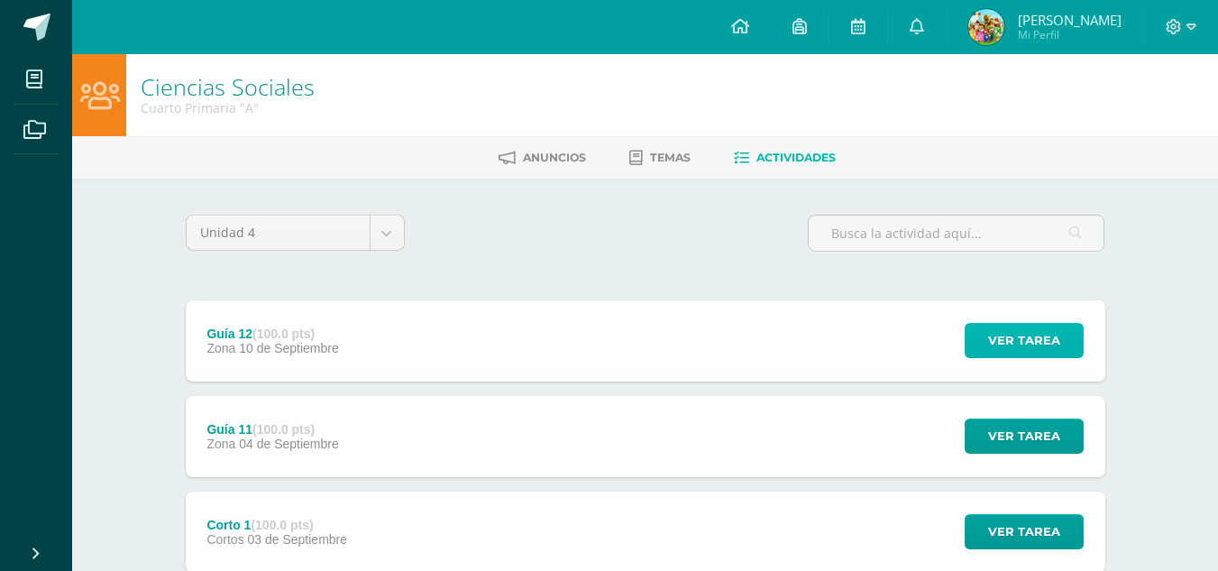
click at [1007, 330] on span "Ver tarea" at bounding box center [1024, 340] width 72 height 33
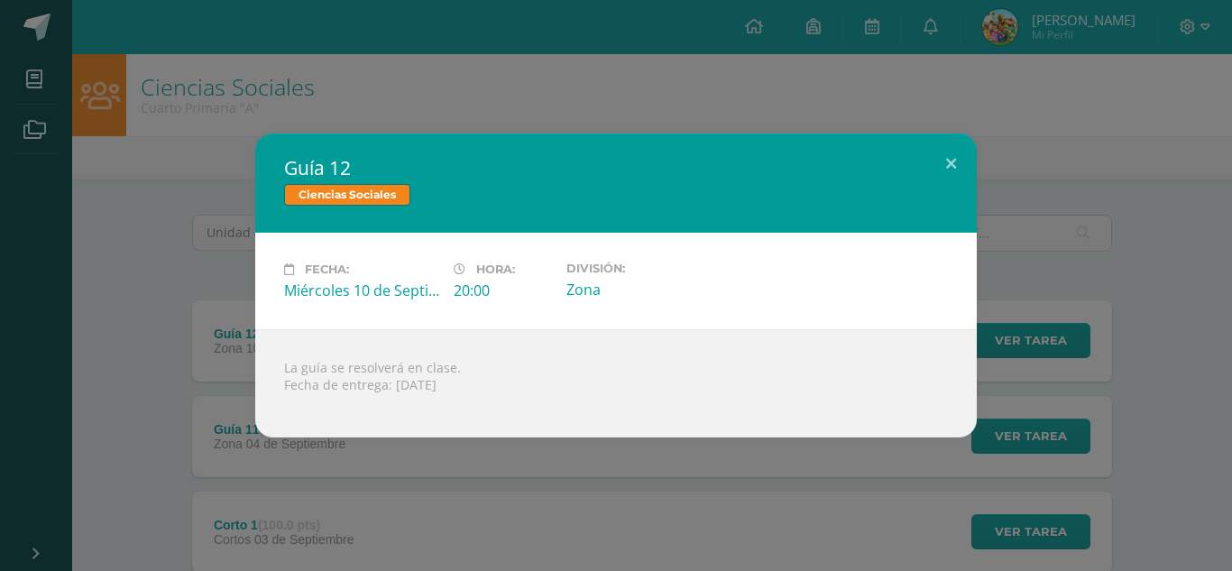
click at [1122, 160] on div "Guía 12 Ciencias Sociales Fecha: Miércoles 10 de Septiembre Hora: 20:00 Divisió…" at bounding box center [615, 285] width 1217 height 304
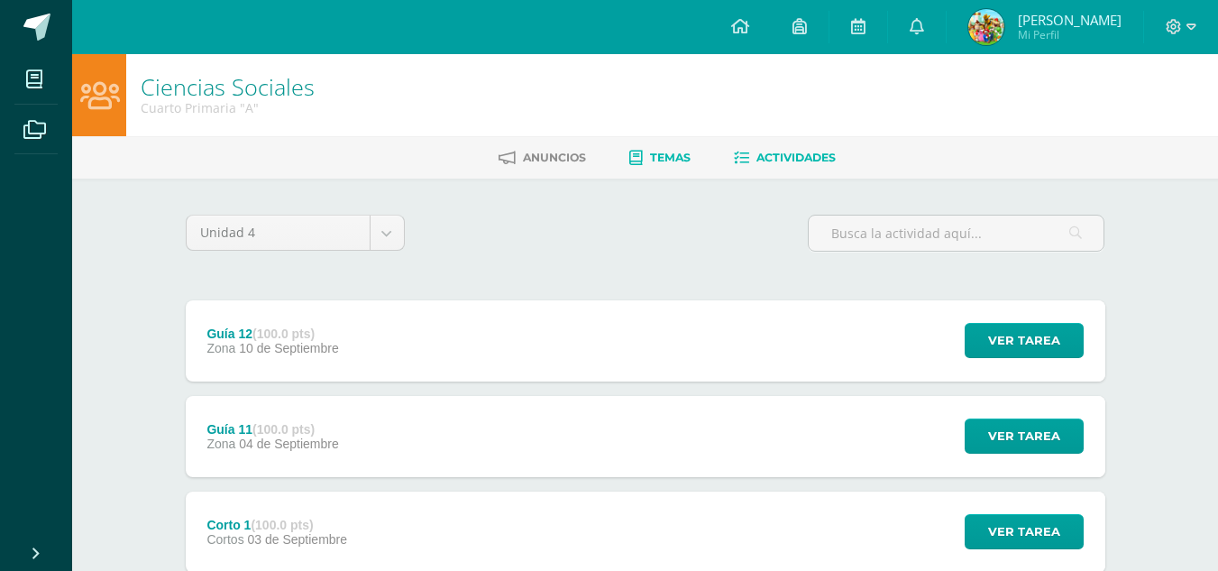
click at [655, 156] on span "Temas" at bounding box center [670, 158] width 41 height 14
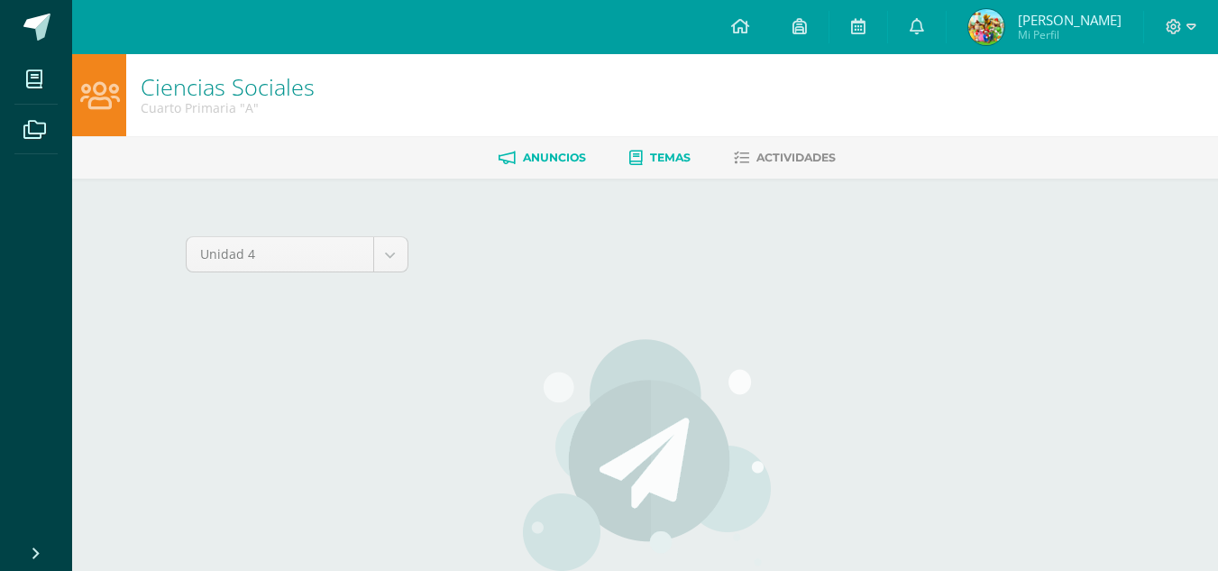
click at [563, 154] on span "Anuncios" at bounding box center [554, 158] width 63 height 14
